Goal: Task Accomplishment & Management: Use online tool/utility

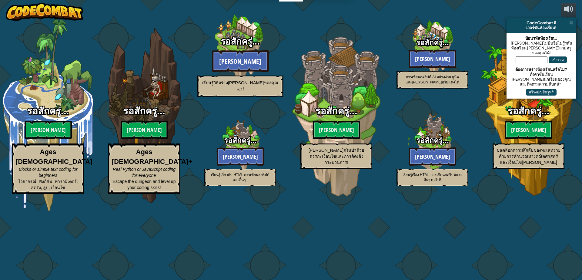
select select "th"
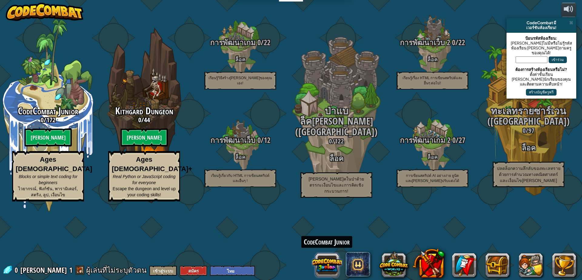
click at [330, 271] on button at bounding box center [327, 265] width 29 height 29
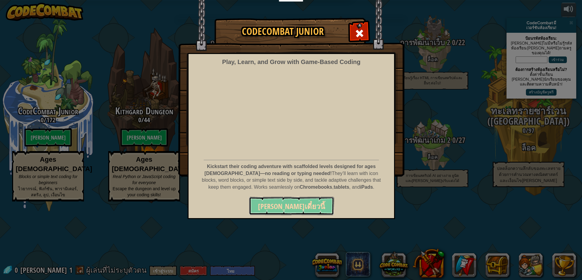
click at [291, 202] on span "เล่นเดี๋ยวนี้" at bounding box center [291, 206] width 67 height 10
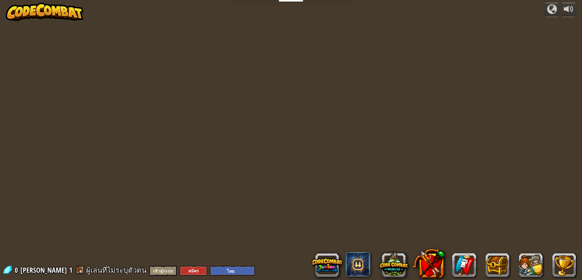
select select "th"
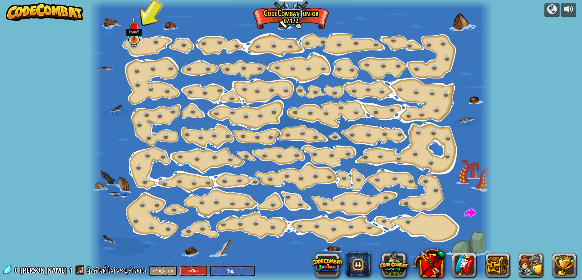
click at [132, 42] on link at bounding box center [134, 40] width 12 height 12
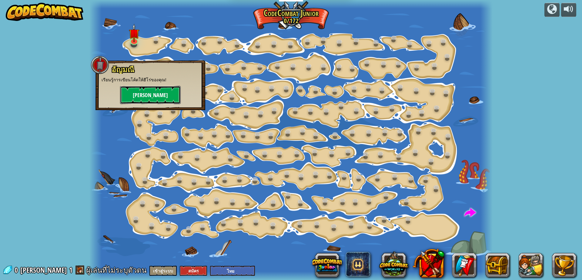
click at [145, 92] on button "[PERSON_NAME]" at bounding box center [150, 95] width 61 height 18
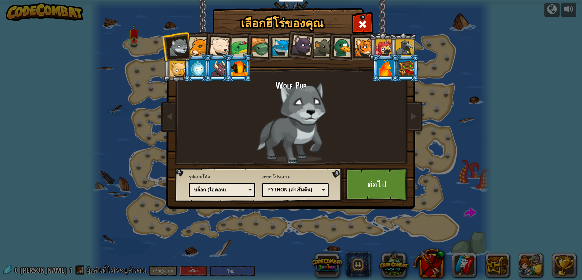
click at [258, 45] on div at bounding box center [260, 47] width 19 height 19
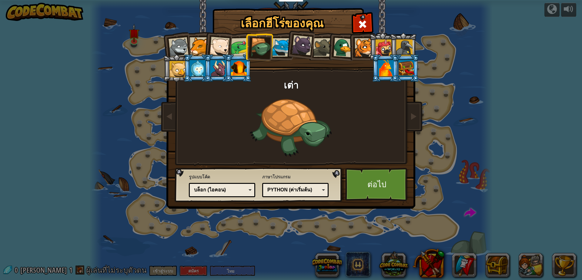
click at [281, 50] on div at bounding box center [281, 47] width 19 height 19
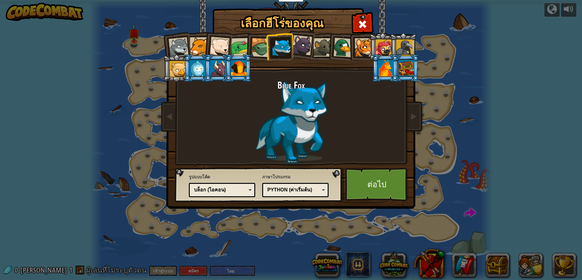
click at [323, 51] on div at bounding box center [323, 47] width 19 height 19
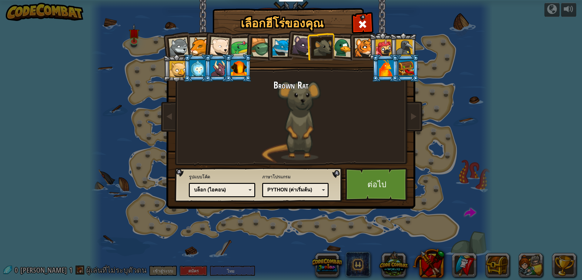
click at [362, 49] on div at bounding box center [364, 47] width 19 height 19
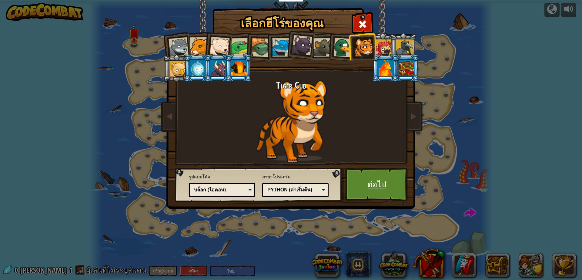
click at [372, 180] on link "ต่อไป" at bounding box center [376, 184] width 63 height 33
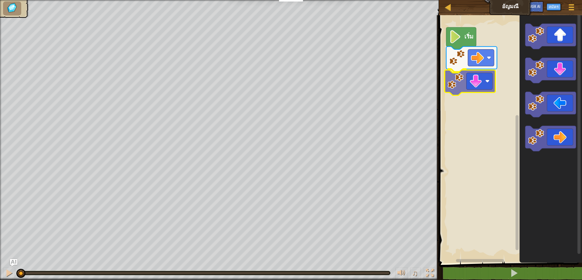
click at [474, 87] on div "เริ่ม" at bounding box center [509, 137] width 145 height 251
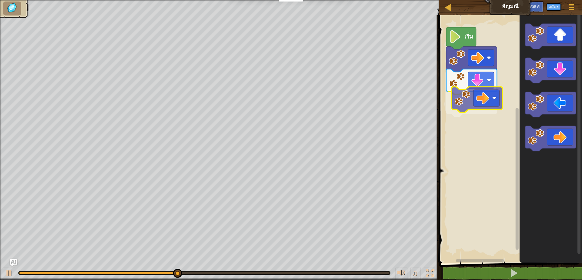
click at [494, 97] on div "เริ่ม" at bounding box center [509, 137] width 145 height 251
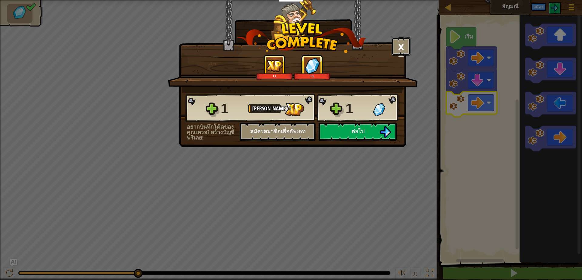
click at [405, 43] on button "×" at bounding box center [401, 46] width 19 height 18
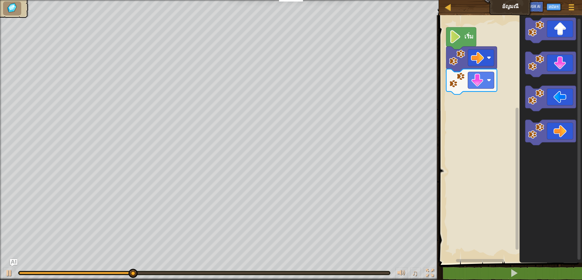
click at [518, 120] on div "เริ่ม" at bounding box center [509, 137] width 145 height 251
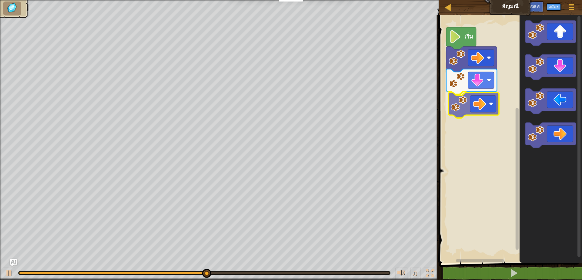
click at [467, 107] on div "เริ่ม" at bounding box center [509, 137] width 145 height 251
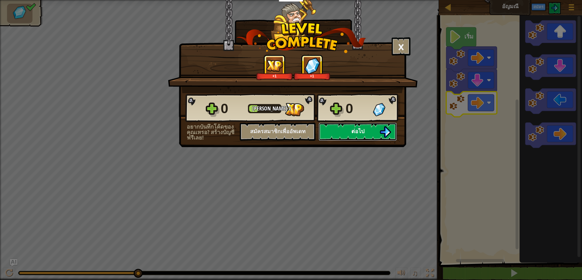
click at [387, 132] on img at bounding box center [386, 132] width 12 height 12
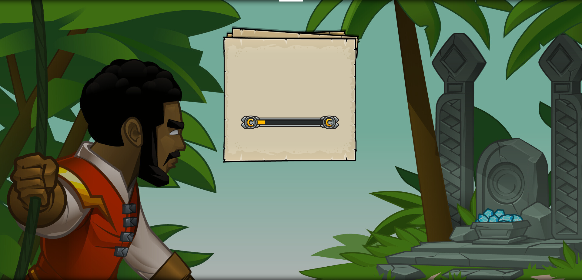
click at [332, 124] on div at bounding box center [290, 123] width 99 height 14
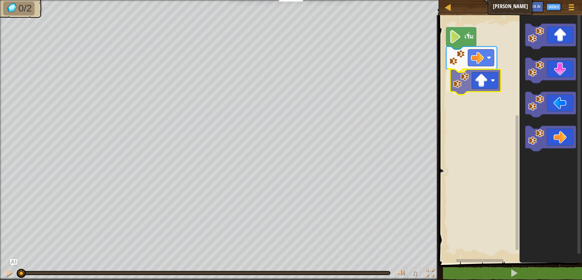
click at [480, 82] on div "เริ่ม" at bounding box center [509, 137] width 145 height 251
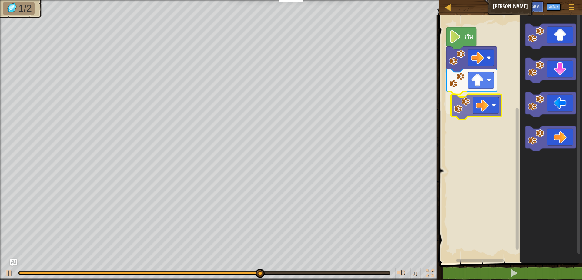
click at [470, 98] on div "เริ่ม" at bounding box center [509, 137] width 145 height 251
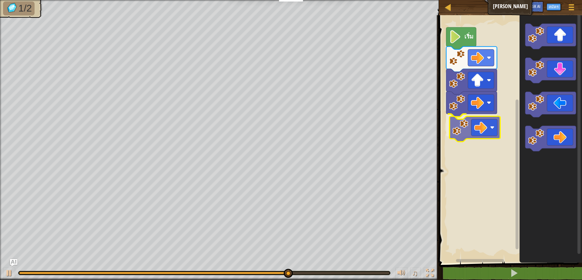
click at [466, 127] on div "เริ่ม" at bounding box center [509, 137] width 145 height 251
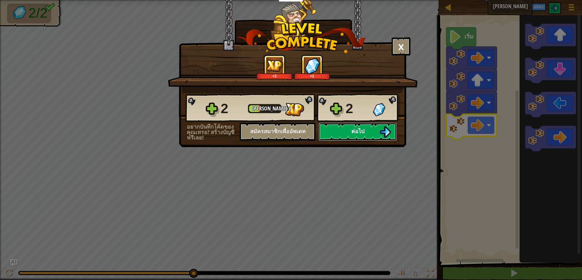
click at [347, 128] on button "ต่อไป" at bounding box center [358, 132] width 78 height 18
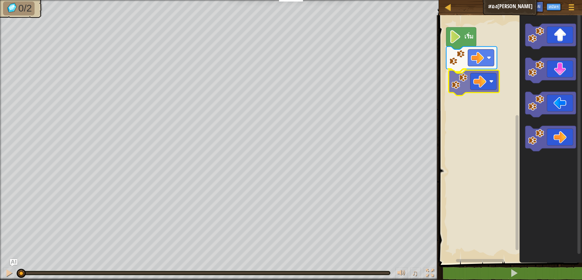
click at [468, 85] on div "เริ่ม" at bounding box center [509, 137] width 145 height 251
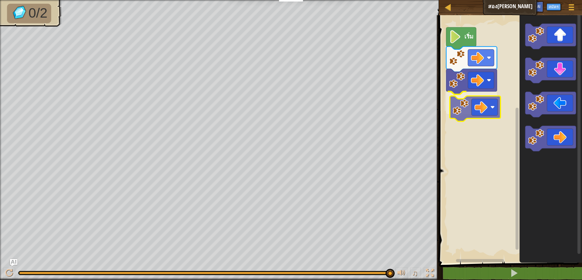
click at [477, 109] on div "เริ่ม" at bounding box center [509, 137] width 145 height 251
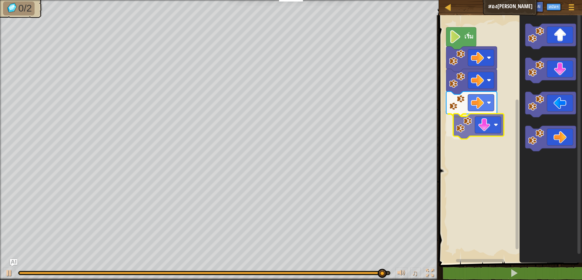
click at [482, 125] on div "เริ่ม" at bounding box center [509, 137] width 145 height 251
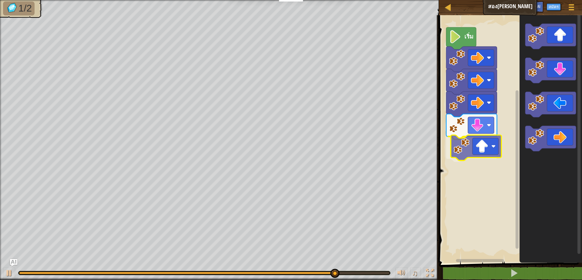
click at [477, 152] on div "เริ่ม" at bounding box center [509, 137] width 145 height 251
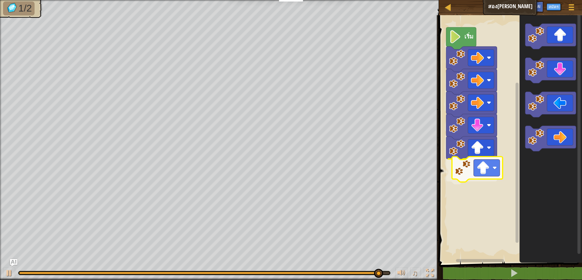
click at [476, 169] on div "เริ่ม" at bounding box center [509, 137] width 145 height 251
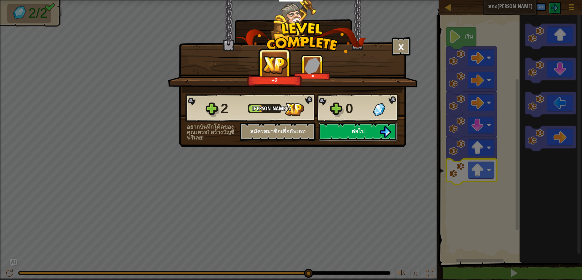
click at [376, 132] on button "ต่อไป" at bounding box center [358, 132] width 78 height 18
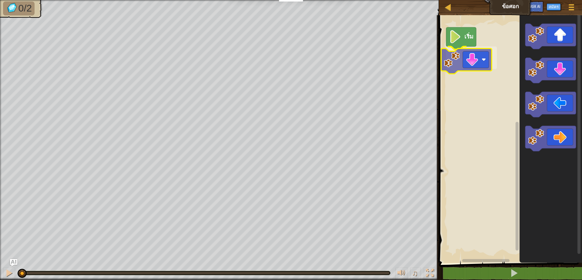
click at [473, 62] on div "เริ่ม" at bounding box center [509, 137] width 145 height 251
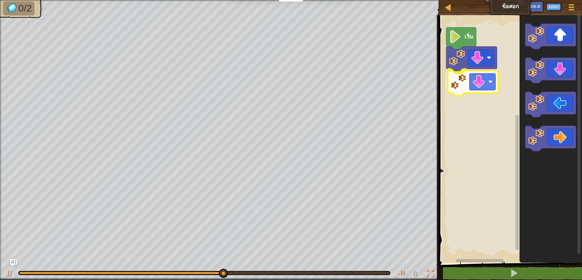
click at [475, 86] on div "เริ่ม" at bounding box center [509, 137] width 145 height 251
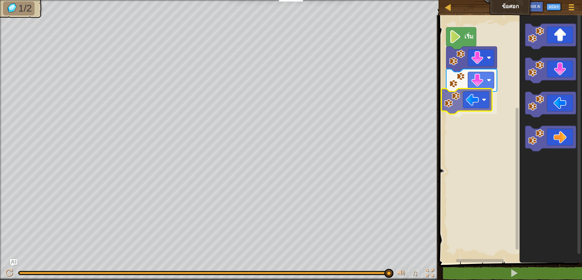
click at [469, 103] on div "เริ่ม" at bounding box center [509, 137] width 145 height 251
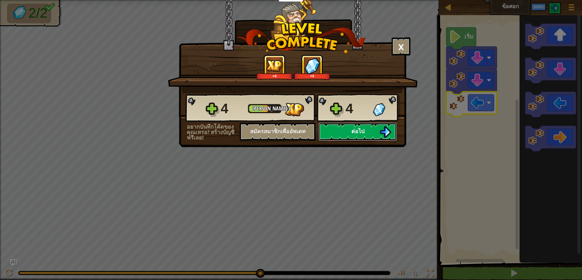
click at [365, 130] on button "ต่อไป" at bounding box center [358, 132] width 78 height 18
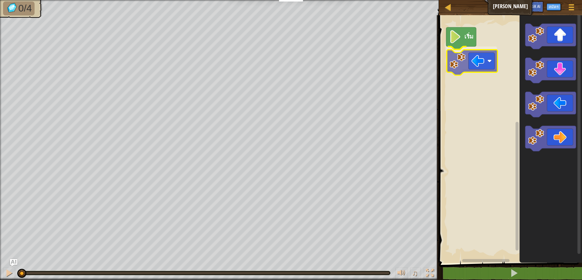
click at [481, 64] on div "เริ่ม" at bounding box center [509, 137] width 145 height 251
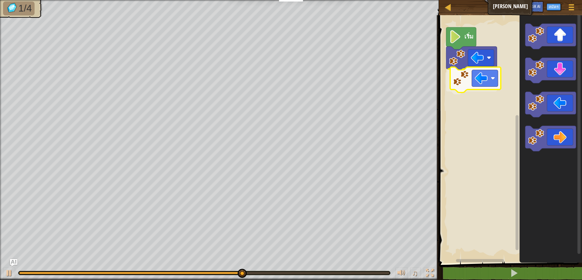
click at [481, 79] on div "เริ่ม" at bounding box center [509, 137] width 145 height 251
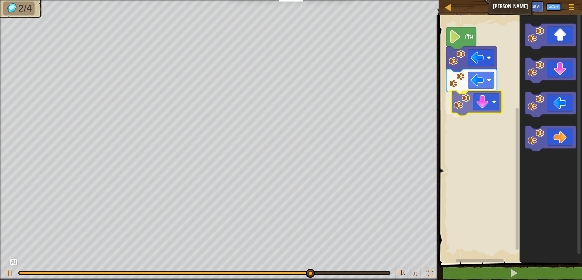
click at [488, 111] on div "เริ่ม" at bounding box center [509, 137] width 145 height 251
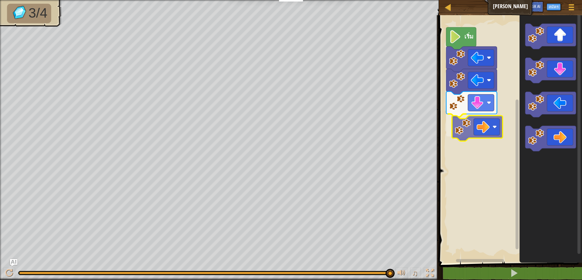
click at [480, 132] on div "เริ่ม" at bounding box center [509, 137] width 145 height 251
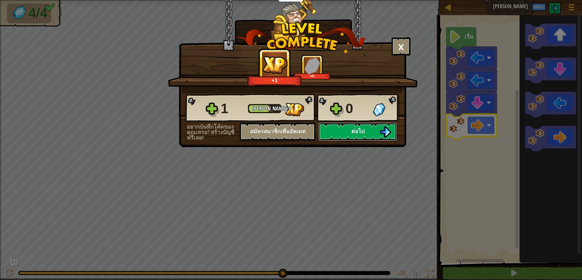
click at [379, 133] on button "ต่อไป" at bounding box center [358, 132] width 78 height 18
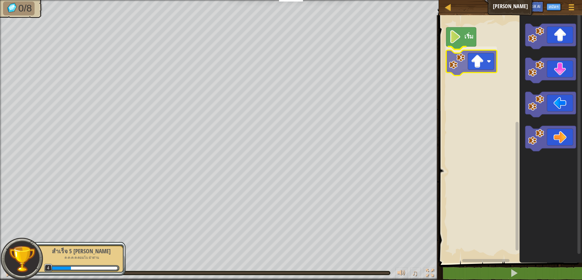
click at [475, 68] on div "เริ่ม" at bounding box center [509, 137] width 145 height 251
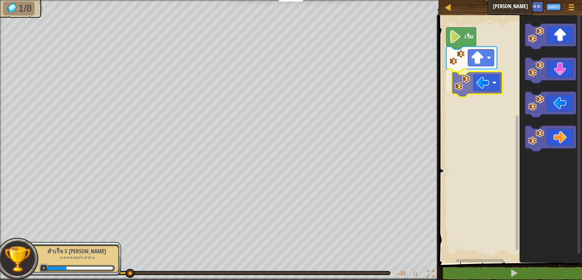
click at [488, 89] on div "เริ่ม" at bounding box center [509, 137] width 145 height 251
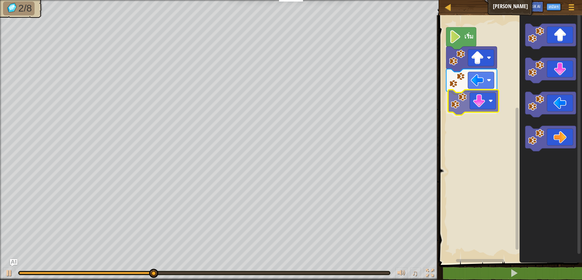
click at [474, 107] on div "เริ่ม" at bounding box center [509, 137] width 145 height 251
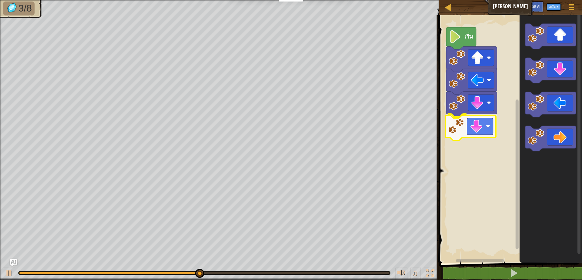
click at [480, 124] on div "เริ่ม" at bounding box center [509, 137] width 145 height 251
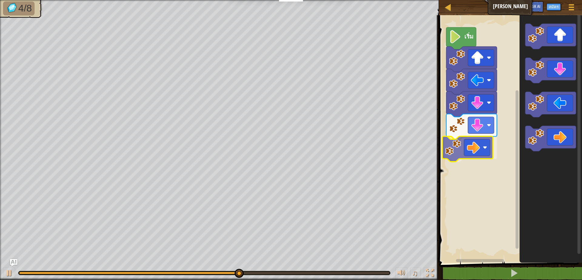
click at [479, 150] on div "เริ่ม" at bounding box center [509, 137] width 145 height 251
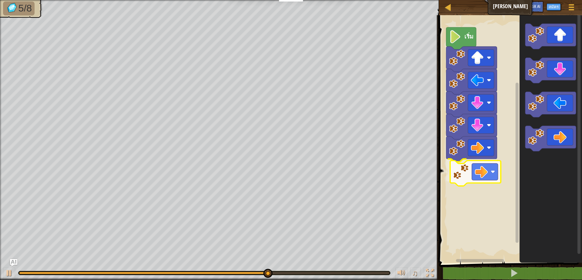
click at [483, 172] on div "เริ่ม" at bounding box center [509, 137] width 145 height 251
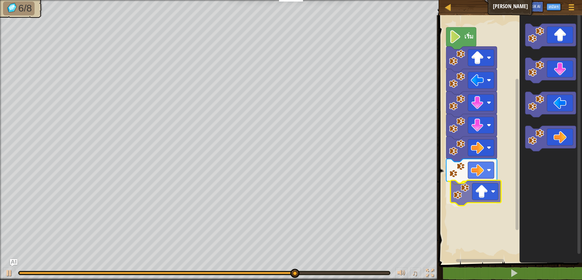
click at [483, 196] on div "เริ่ม" at bounding box center [509, 137] width 145 height 251
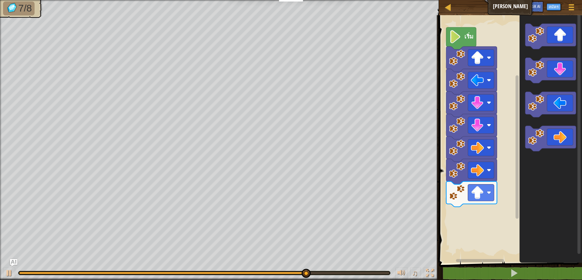
click at [480, 217] on div "เริ่ม" at bounding box center [509, 137] width 145 height 251
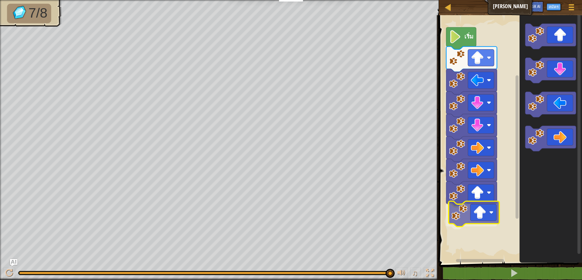
click at [487, 220] on div "เริ่ม" at bounding box center [509, 137] width 145 height 251
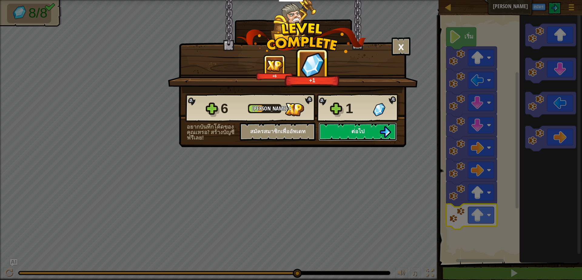
click at [362, 128] on span "ต่อไป" at bounding box center [358, 131] width 13 height 8
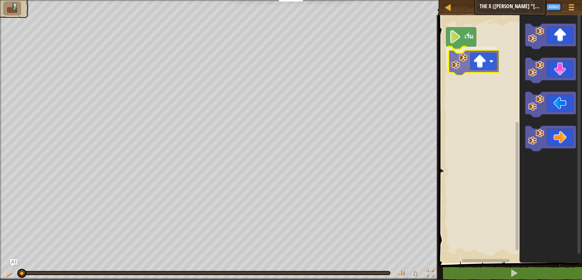
click at [480, 58] on div "เริ่ม" at bounding box center [509, 137] width 145 height 251
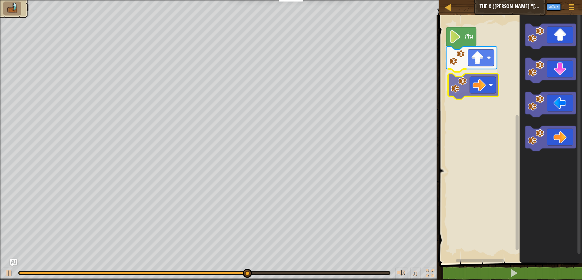
click at [462, 81] on div "เริ่ม" at bounding box center [509, 137] width 145 height 251
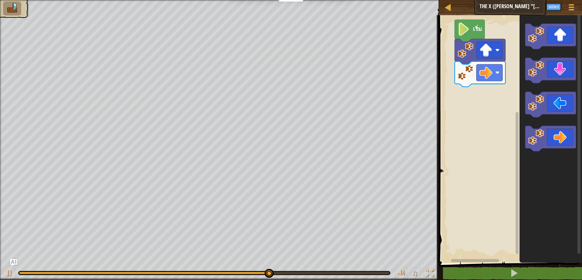
click at [518, 113] on div "เริ่ม" at bounding box center [509, 137] width 145 height 251
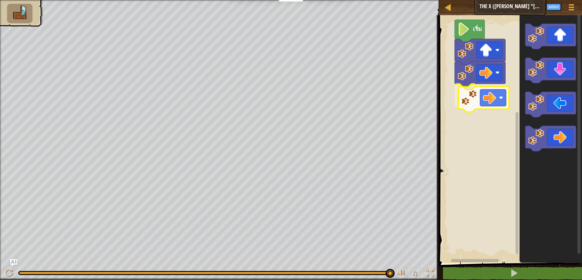
click at [498, 99] on div "เริ่ม" at bounding box center [509, 137] width 145 height 251
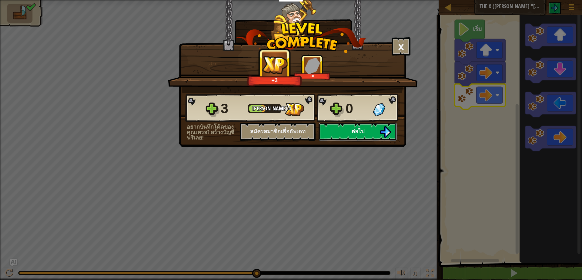
click at [379, 134] on button "ต่อไป" at bounding box center [358, 132] width 78 height 18
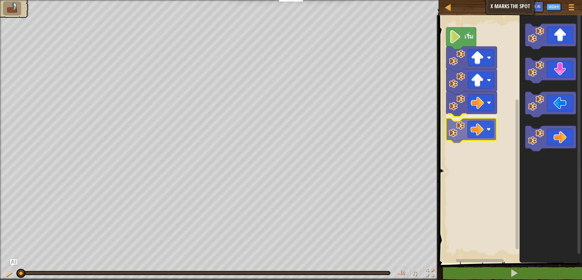
click at [465, 134] on div "เริ่ม" at bounding box center [509, 137] width 145 height 251
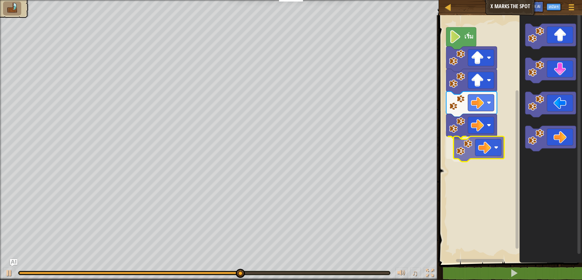
click at [469, 153] on div "เริ่ม" at bounding box center [509, 137] width 145 height 251
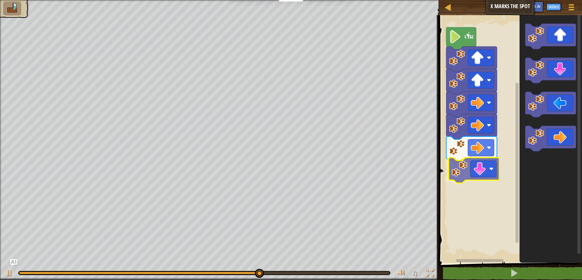
click at [485, 167] on div "เริ่ม" at bounding box center [509, 137] width 145 height 251
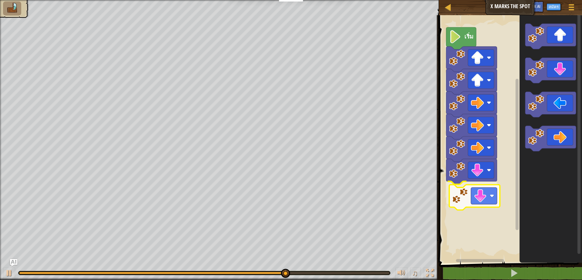
click at [496, 204] on div "เริ่ม" at bounding box center [509, 137] width 145 height 251
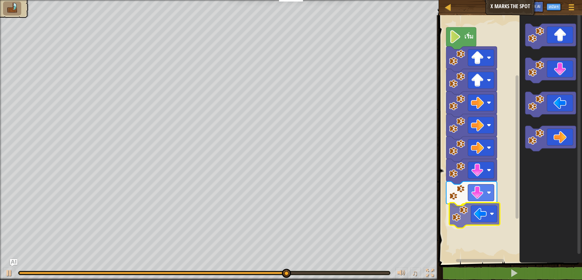
click at [475, 217] on div "เริ่ม" at bounding box center [509, 137] width 145 height 251
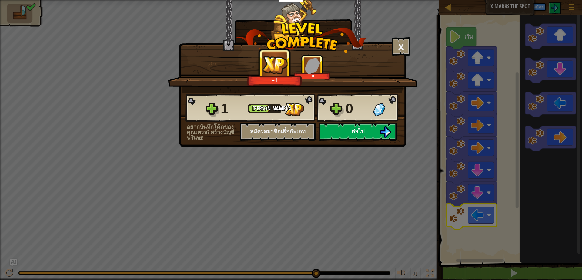
click at [361, 133] on span "ต่อไป" at bounding box center [358, 131] width 13 height 8
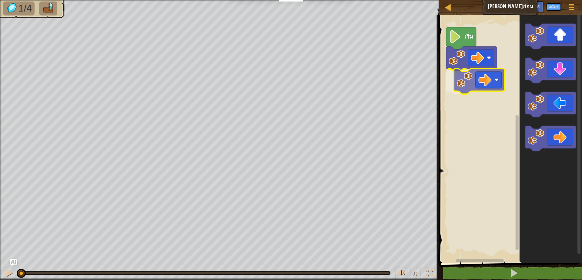
click at [473, 81] on div "เริ่ม" at bounding box center [509, 137] width 145 height 251
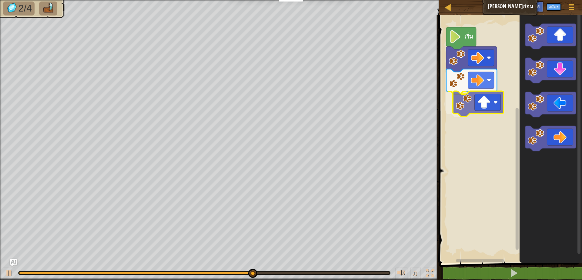
click at [473, 109] on div "เริ่ม" at bounding box center [509, 137] width 145 height 251
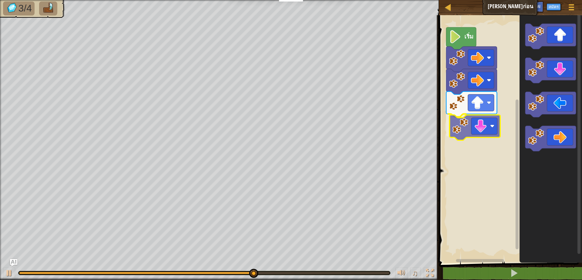
click at [487, 132] on div "เริ่ม" at bounding box center [509, 137] width 145 height 251
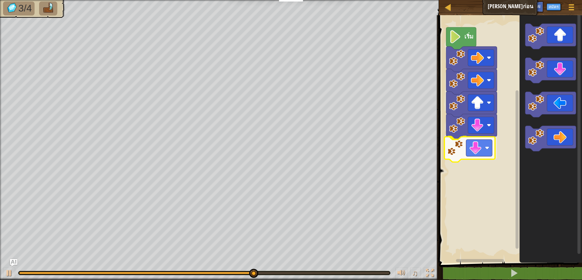
click at [482, 151] on div "เริ่ม" at bounding box center [509, 137] width 145 height 251
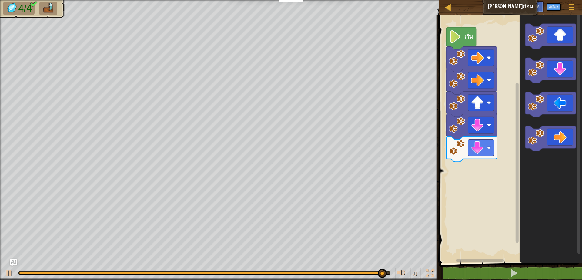
click at [515, 155] on div "เริ่ม" at bounding box center [509, 137] width 145 height 251
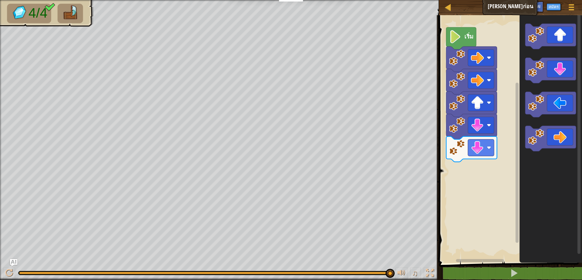
click at [524, 109] on icon "พื้นที่ทำงาน Blockly" at bounding box center [551, 137] width 62 height 251
click at [468, 177] on div "เริ่ม" at bounding box center [509, 137] width 145 height 251
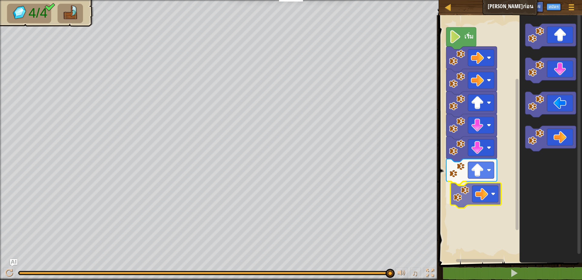
click at [487, 193] on div "เริ่ม" at bounding box center [509, 137] width 145 height 251
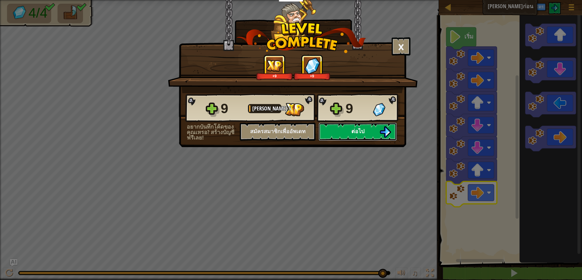
click at [370, 136] on button "ต่อไป" at bounding box center [358, 132] width 78 height 18
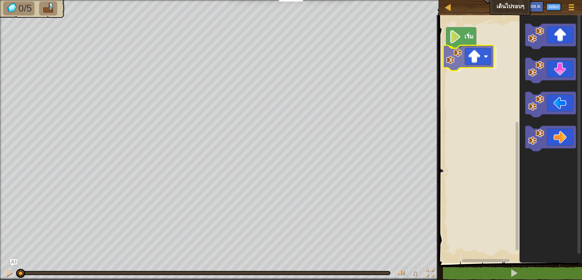
click at [478, 59] on div "เริ่ม" at bounding box center [509, 137] width 145 height 251
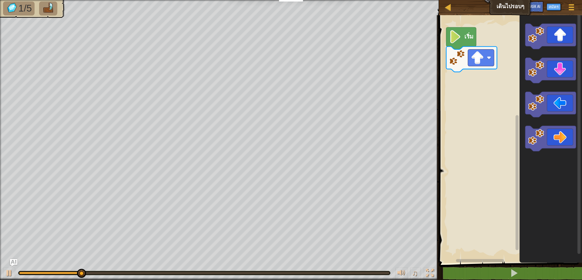
click at [477, 102] on div "เริ่ม" at bounding box center [509, 137] width 145 height 251
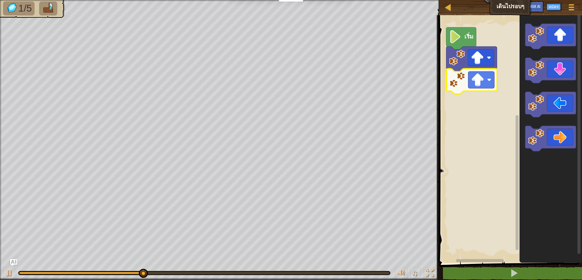
click at [461, 87] on div "เริ่ม" at bounding box center [509, 137] width 145 height 251
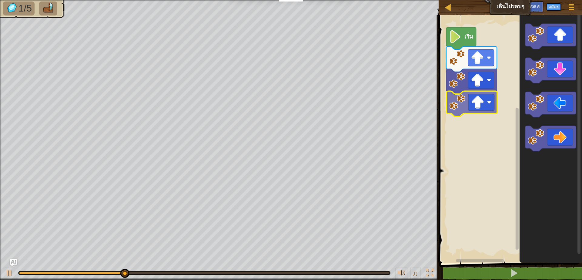
click at [468, 99] on div "เริ่ม" at bounding box center [509, 137] width 145 height 251
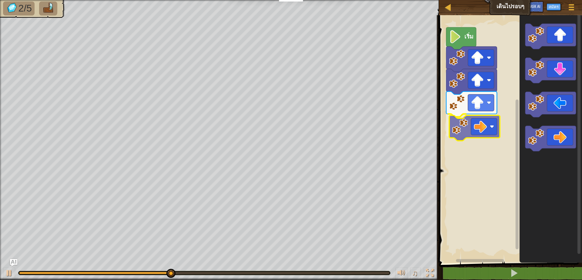
click at [475, 134] on div "เริ่ม" at bounding box center [509, 137] width 145 height 251
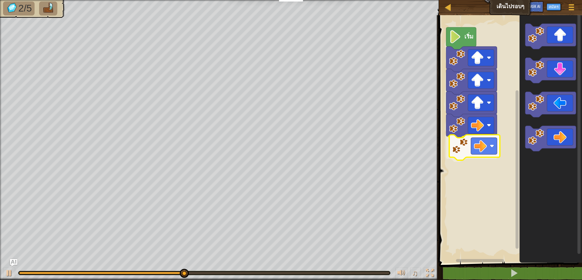
click at [465, 147] on div "เริ่ม" at bounding box center [509, 137] width 145 height 251
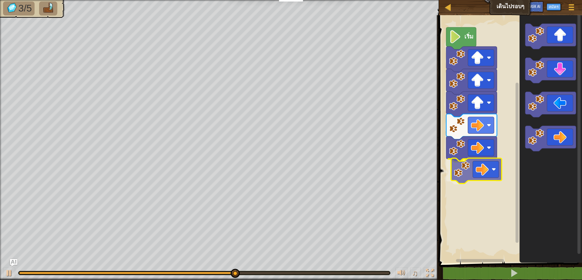
click at [482, 174] on div "เริ่ม" at bounding box center [509, 137] width 145 height 251
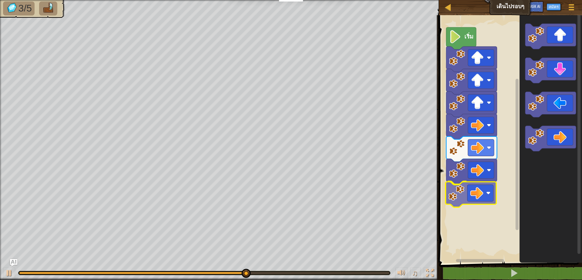
click at [470, 195] on div "เริ่ม" at bounding box center [509, 137] width 145 height 251
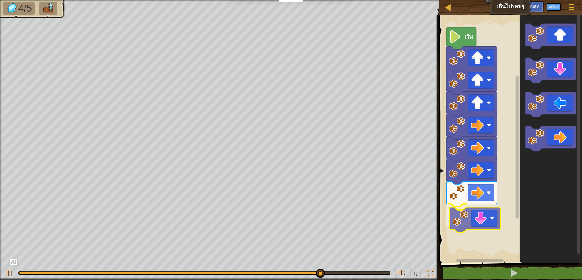
click at [469, 216] on div "เริ่ม" at bounding box center [509, 137] width 145 height 251
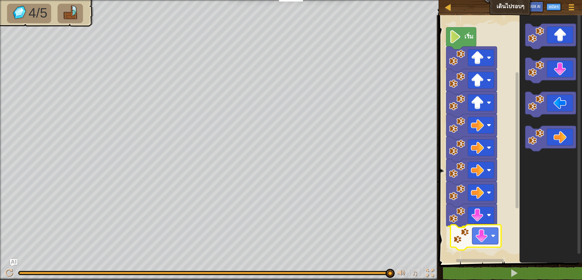
click at [485, 239] on div "เริ่ม" at bounding box center [509, 137] width 145 height 251
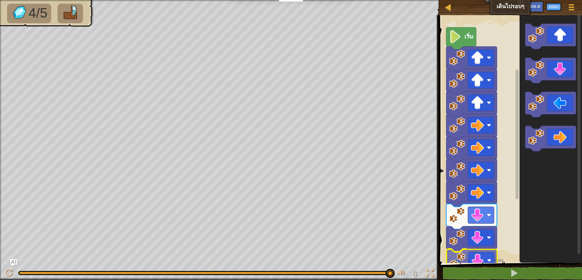
click at [484, 259] on div "เริ่ม" at bounding box center [509, 137] width 145 height 251
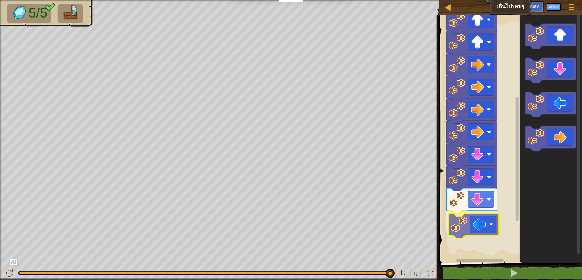
click at [480, 224] on div "เริ่ม" at bounding box center [509, 137] width 145 height 251
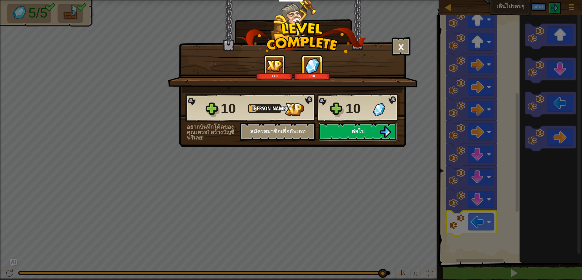
click at [355, 128] on span "ต่อไป" at bounding box center [358, 131] width 13 height 8
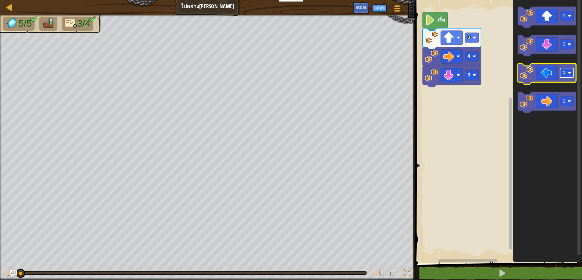
click at [567, 76] on rect "พื้นที่ทำงาน Blockly" at bounding box center [568, 73] width 14 height 10
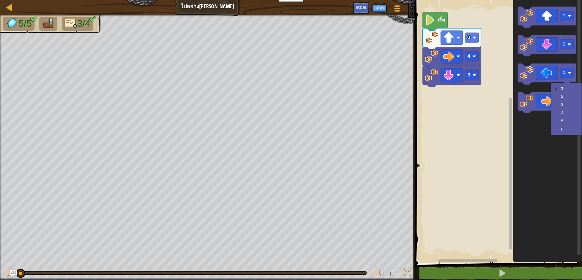
click at [497, 95] on rect "พื้นที่ทำงาน Blockly" at bounding box center [498, 130] width 169 height 266
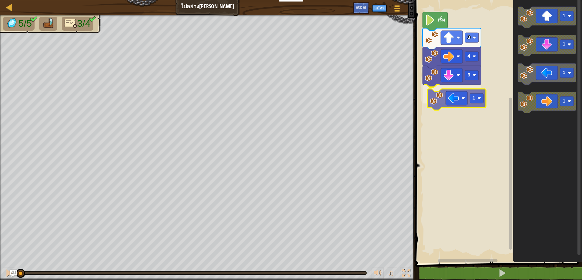
click at [449, 102] on div "3 1 4 3 เริ่ม 1 1 1 1 1" at bounding box center [498, 130] width 169 height 266
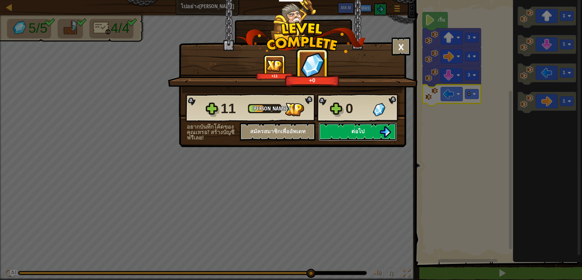
click at [364, 127] on button "ต่อไป" at bounding box center [358, 132] width 78 height 18
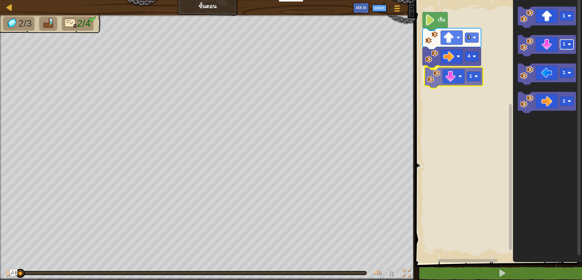
click at [467, 72] on div "4 1 3 เริ่ม 1 1 1 1 1" at bounding box center [498, 130] width 169 height 266
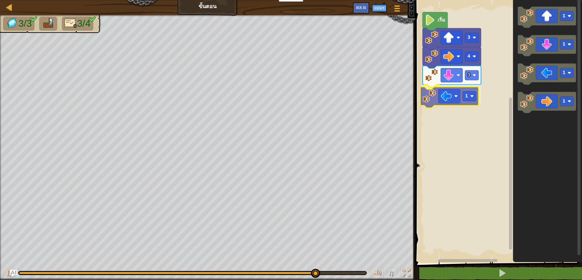
click at [461, 100] on div "เริ่ม 3 4 3 1 1 1 1 1 1" at bounding box center [498, 130] width 169 height 266
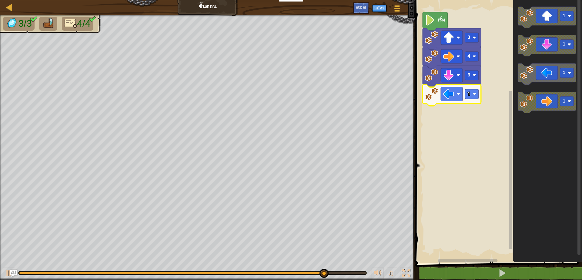
click at [473, 101] on icon "พื้นที่ทำงาน Blockly" at bounding box center [452, 95] width 59 height 21
click at [474, 96] on rect "พื้นที่ทำงาน Blockly" at bounding box center [472, 94] width 14 height 10
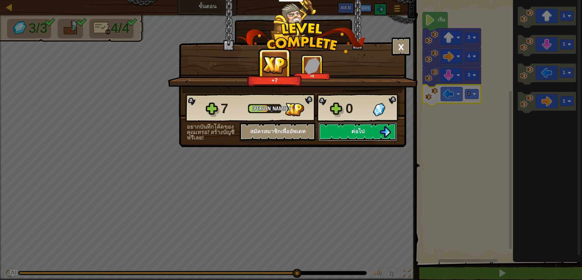
click at [361, 126] on button "ต่อไป" at bounding box center [358, 132] width 78 height 18
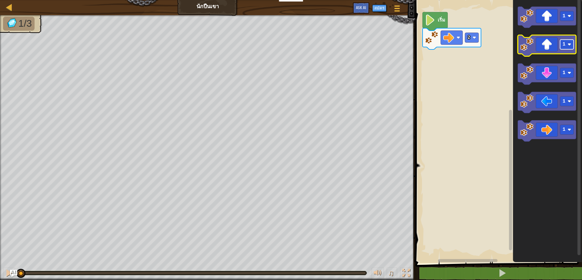
click at [568, 47] on rect "พื้นที่ทำงาน Blockly" at bounding box center [568, 45] width 14 height 10
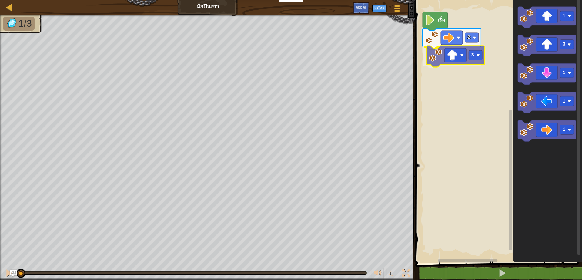
click at [451, 59] on div "2 3 เริ่ม 1 3 1 1 1 3" at bounding box center [498, 130] width 169 height 266
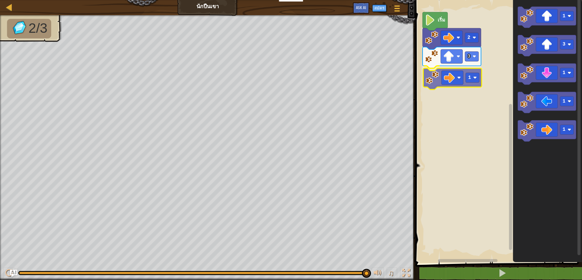
click at [461, 82] on div "2 3 1 เริ่ม 1 3 1 1 1 1" at bounding box center [498, 130] width 169 height 266
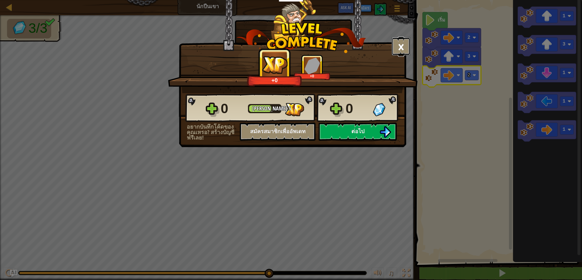
click at [405, 45] on button "×" at bounding box center [401, 46] width 19 height 18
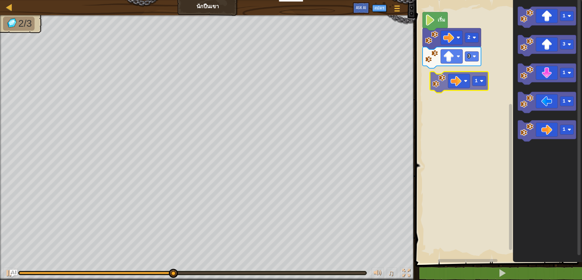
click at [458, 80] on div "เริ่ม 2 3 1 3 1 1 1 1" at bounding box center [498, 130] width 169 height 266
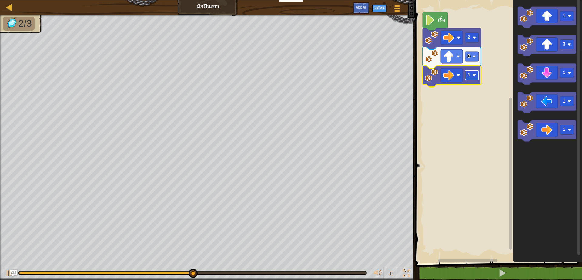
click at [466, 73] on rect "พื้นที่ทำงาน Blockly" at bounding box center [472, 75] width 14 height 10
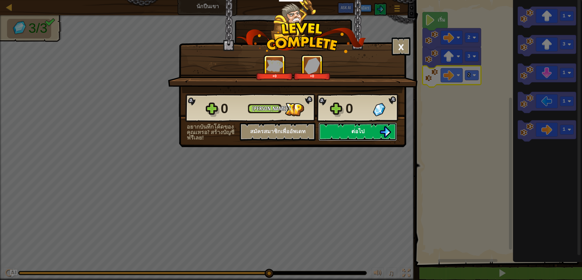
click at [331, 130] on button "ต่อไป" at bounding box center [358, 132] width 78 height 18
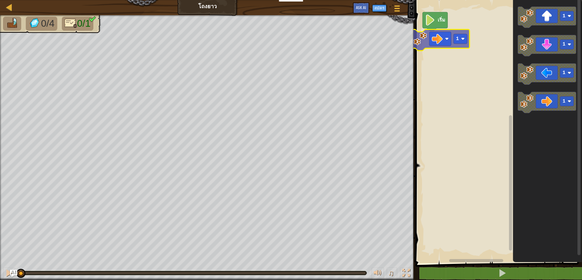
click at [440, 40] on div "เริ่ม 1 1 1 1 1 1" at bounding box center [498, 130] width 169 height 266
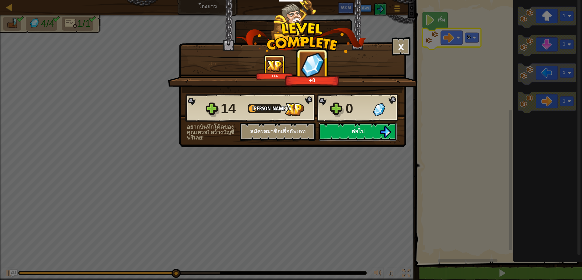
click at [369, 126] on button "ต่อไป" at bounding box center [358, 132] width 78 height 18
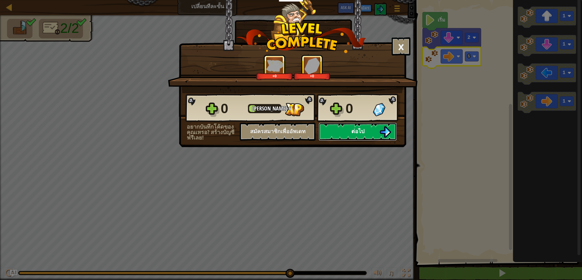
click at [338, 132] on button "ต่อไป" at bounding box center [358, 132] width 78 height 18
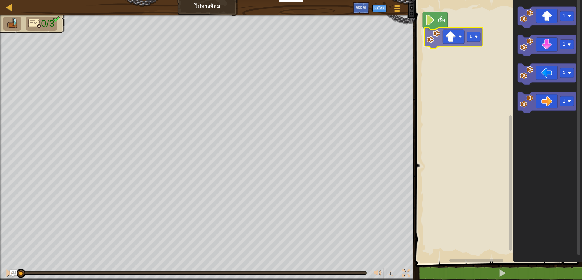
click at [455, 40] on div "เริ่ม 1 1 1 1 1 1" at bounding box center [498, 130] width 169 height 266
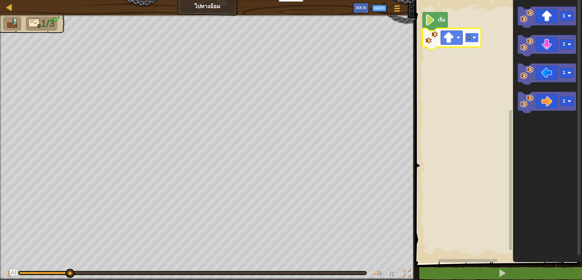
click at [474, 34] on rect "พื้นที่ทำงาน Blockly" at bounding box center [472, 38] width 14 height 10
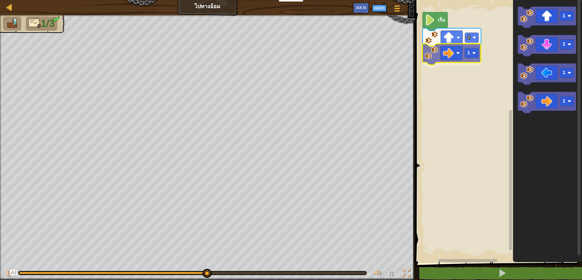
click at [453, 59] on div "เริ่ม 2 1 1 1 1 1 1" at bounding box center [498, 130] width 169 height 266
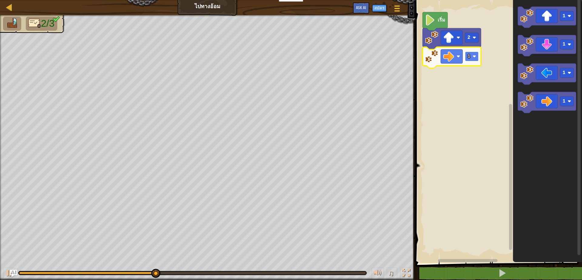
click at [469, 58] on text "1" at bounding box center [469, 56] width 3 height 5
click at [471, 57] on rect "พื้นที่ทำงาน Blockly" at bounding box center [472, 57] width 14 height 10
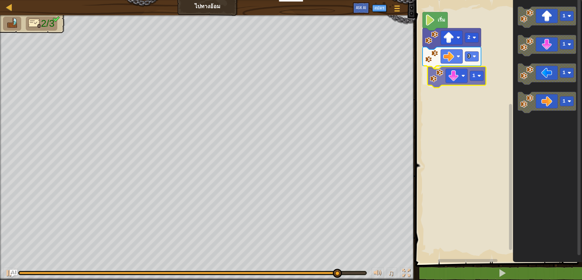
click at [470, 75] on div "เริ่ม 2 3 1 1 1 1 1 1" at bounding box center [498, 130] width 169 height 266
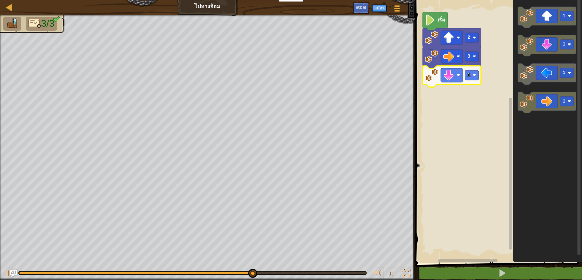
click at [475, 69] on icon "พื้นที่ทำงาน Blockly" at bounding box center [452, 76] width 59 height 21
click at [475, 74] on image "พื้นที่ทำงาน Blockly" at bounding box center [475, 75] width 4 height 4
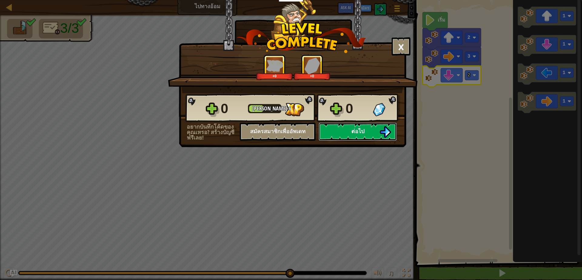
click at [373, 129] on button "ต่อไป" at bounding box center [358, 132] width 78 height 18
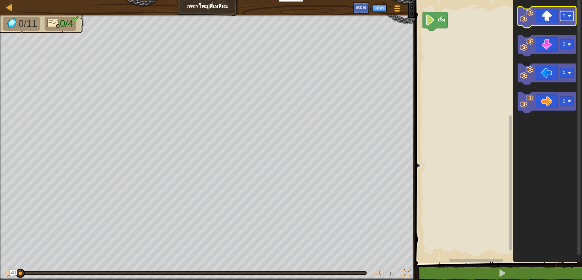
click at [568, 19] on rect "พื้นที่ทำงาน Blockly" at bounding box center [568, 16] width 14 height 10
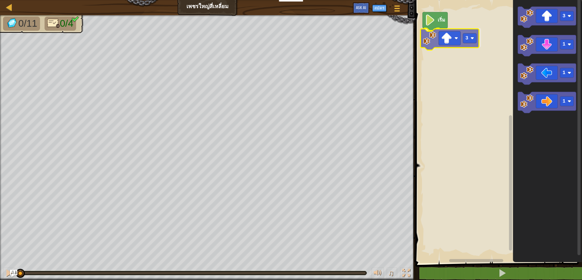
click at [456, 41] on div "เริ่ม 3 3 1 1 1 3" at bounding box center [498, 130] width 169 height 266
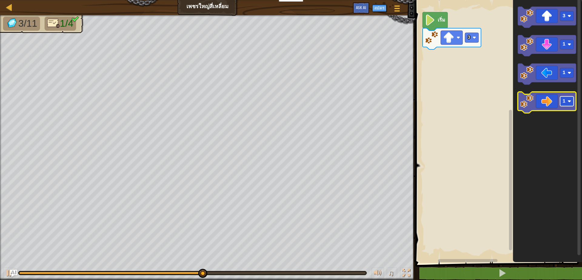
click at [565, 104] on text "1" at bounding box center [564, 101] width 3 height 5
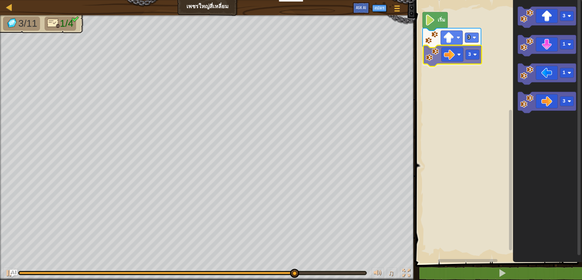
click at [443, 56] on div "เริ่ม 3 3 3 1 1 3 3" at bounding box center [498, 130] width 169 height 266
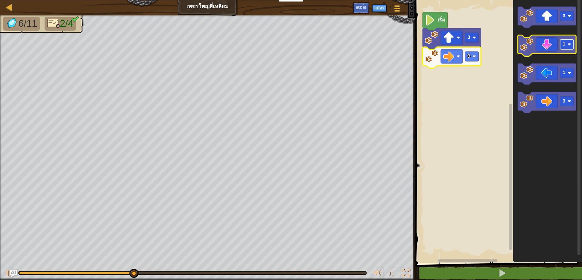
click at [566, 47] on rect "พื้นที่ทำงาน Blockly" at bounding box center [568, 45] width 14 height 10
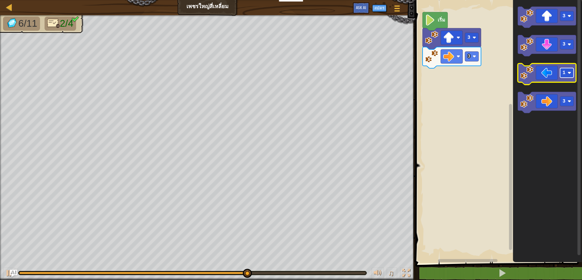
click at [570, 71] on rect "พื้นที่ทำงาน Blockly" at bounding box center [568, 73] width 14 height 10
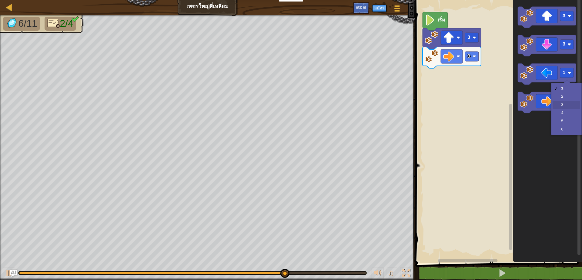
drag, startPoint x: 563, startPoint y: 104, endPoint x: 558, endPoint y: 102, distance: 5.2
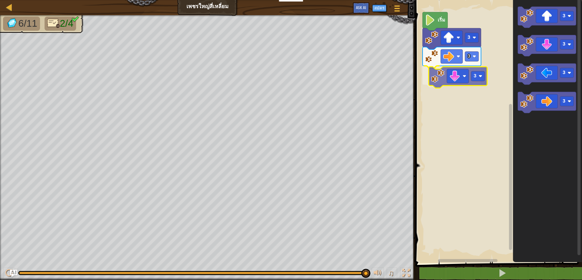
click at [447, 74] on div "เริ่ม 3 3 3 3 3 3 3 3" at bounding box center [498, 130] width 169 height 266
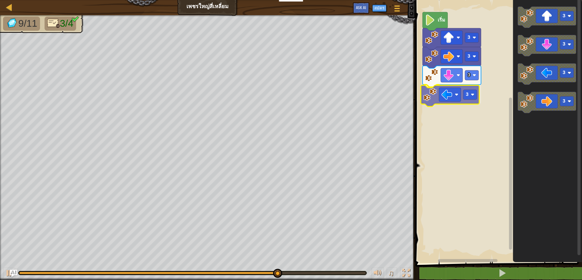
click at [448, 91] on div "เริ่ม 3 3 3 3 3 3 3 3 3" at bounding box center [498, 130] width 169 height 266
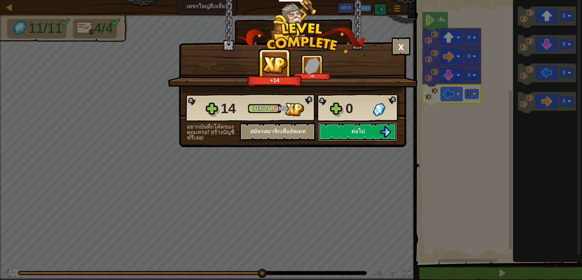
click at [372, 129] on button "ต่อไป" at bounding box center [358, 132] width 78 height 18
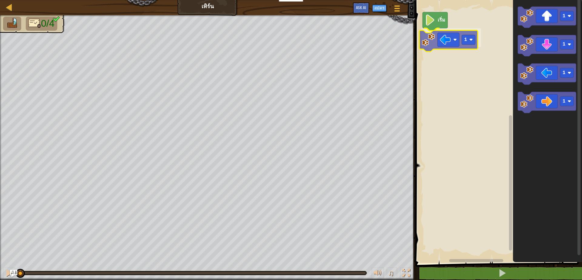
click at [444, 41] on div "เริ่ม 1 1 1 1 1 1" at bounding box center [498, 130] width 169 height 266
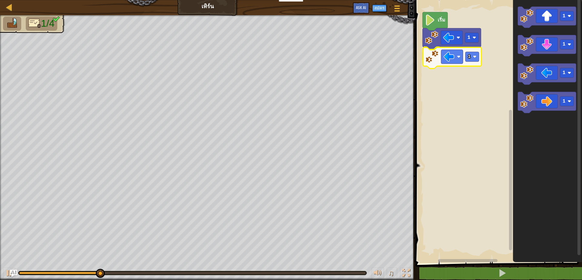
click at [442, 61] on div "1 1 เริ่ม 1 1 1 1 1" at bounding box center [498, 130] width 169 height 266
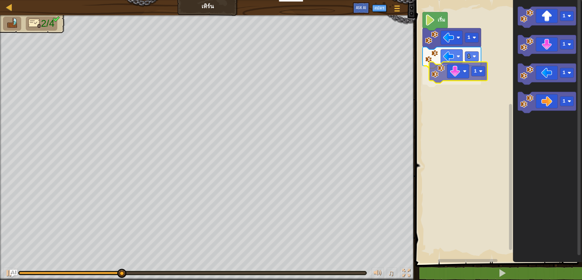
click at [453, 78] on div "1 1 1 เริ่ม 1 1 1 1 1" at bounding box center [498, 130] width 169 height 266
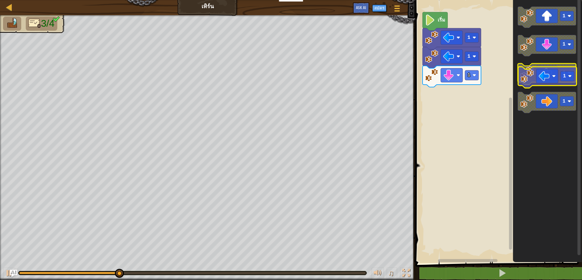
click at [534, 78] on g "1" at bounding box center [547, 74] width 59 height 21
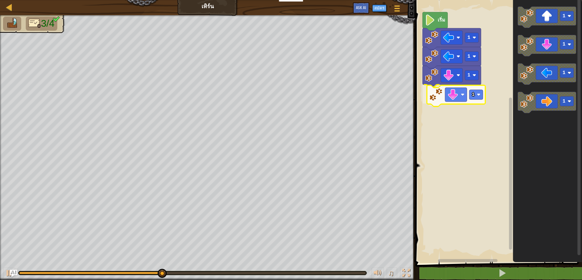
click at [460, 96] on div "1 1 1 1 เริ่ม 1 1 1 1 1" at bounding box center [498, 130] width 169 height 266
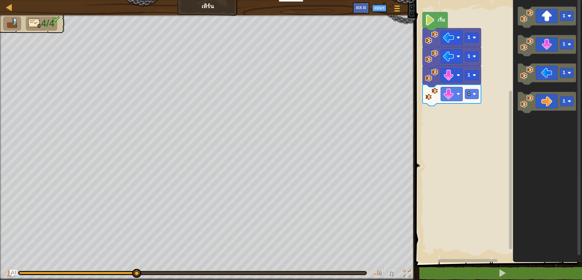
click at [466, 123] on div "1 1 1 1 เริ่ม 1 1 1 1" at bounding box center [498, 130] width 169 height 266
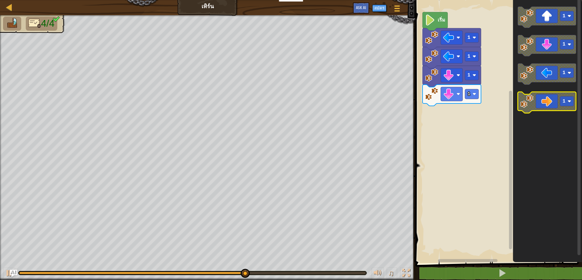
click at [567, 104] on rect "พื้นที่ทำงาน Blockly" at bounding box center [568, 102] width 14 height 10
click at [474, 116] on div "1 1 1 1 เริ่ม 1 1 1 5" at bounding box center [498, 130] width 169 height 266
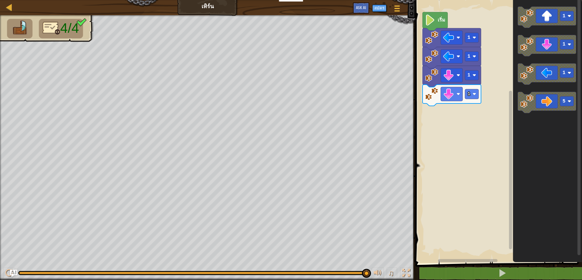
click at [530, 109] on g "5" at bounding box center [547, 102] width 59 height 21
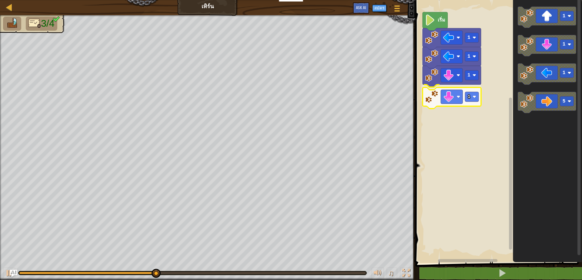
click at [469, 98] on div "1 1 1 1 เริ่ม 1 1 1 5 1" at bounding box center [498, 130] width 169 height 266
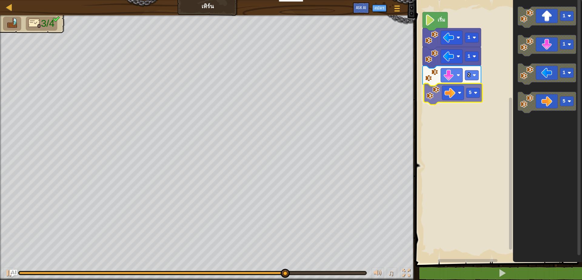
click at [448, 95] on div "เริ่ม 1 1 2 5 1 1 1 5 5" at bounding box center [498, 130] width 169 height 266
